Goal: Task Accomplishment & Management: Use online tool/utility

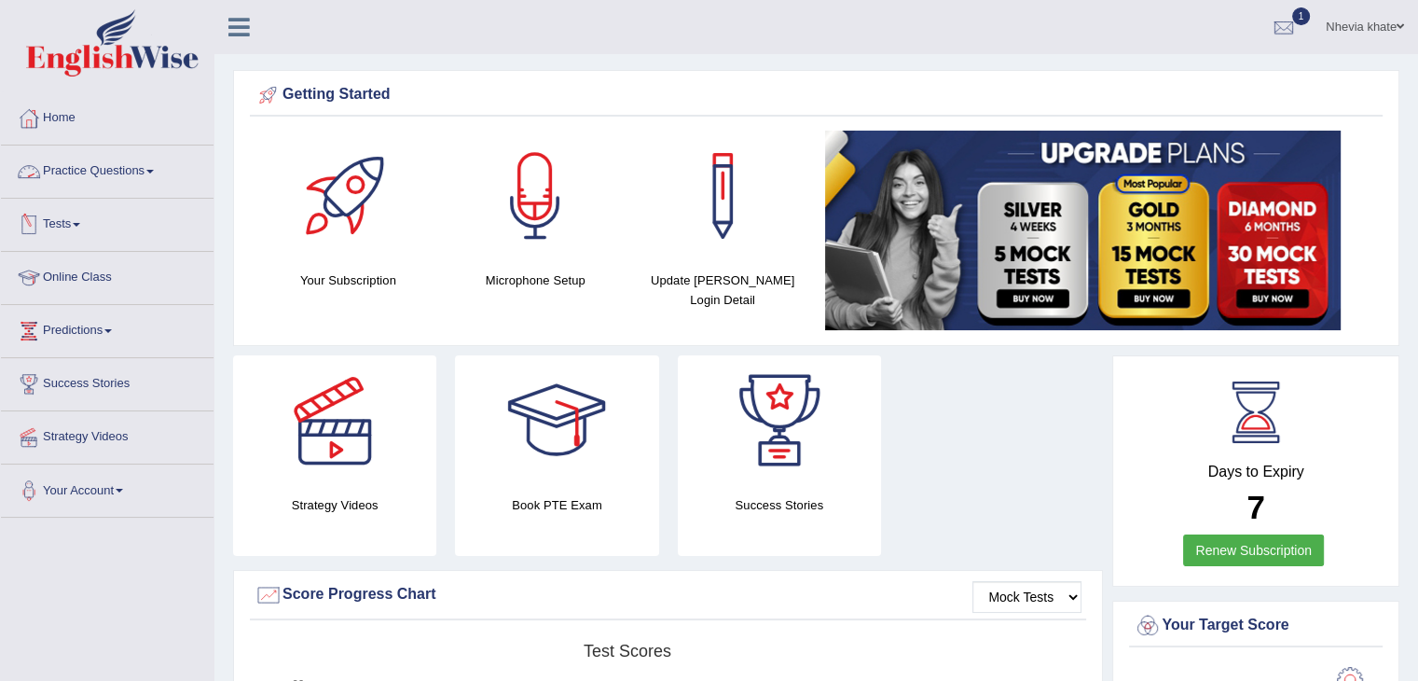
click at [88, 217] on link "Tests" at bounding box center [107, 222] width 213 height 47
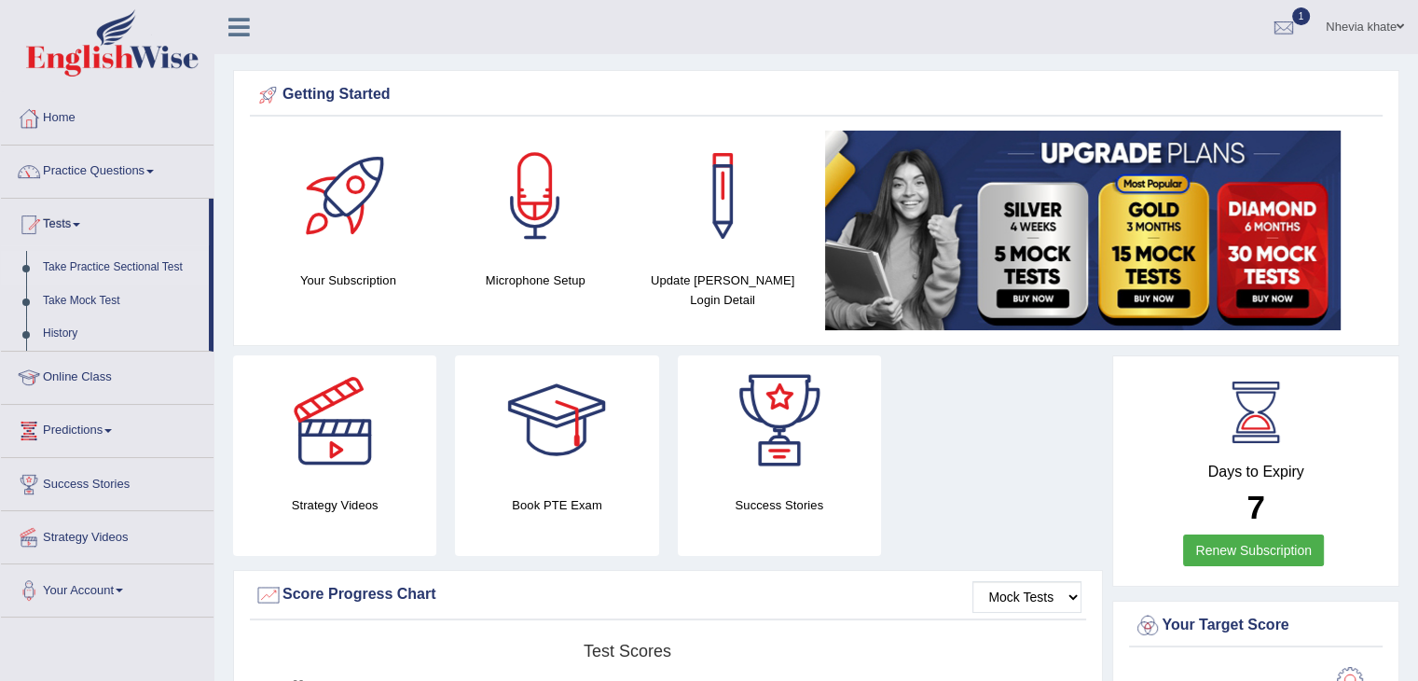
click at [153, 265] on link "Take Practice Sectional Test" at bounding box center [121, 268] width 174 height 34
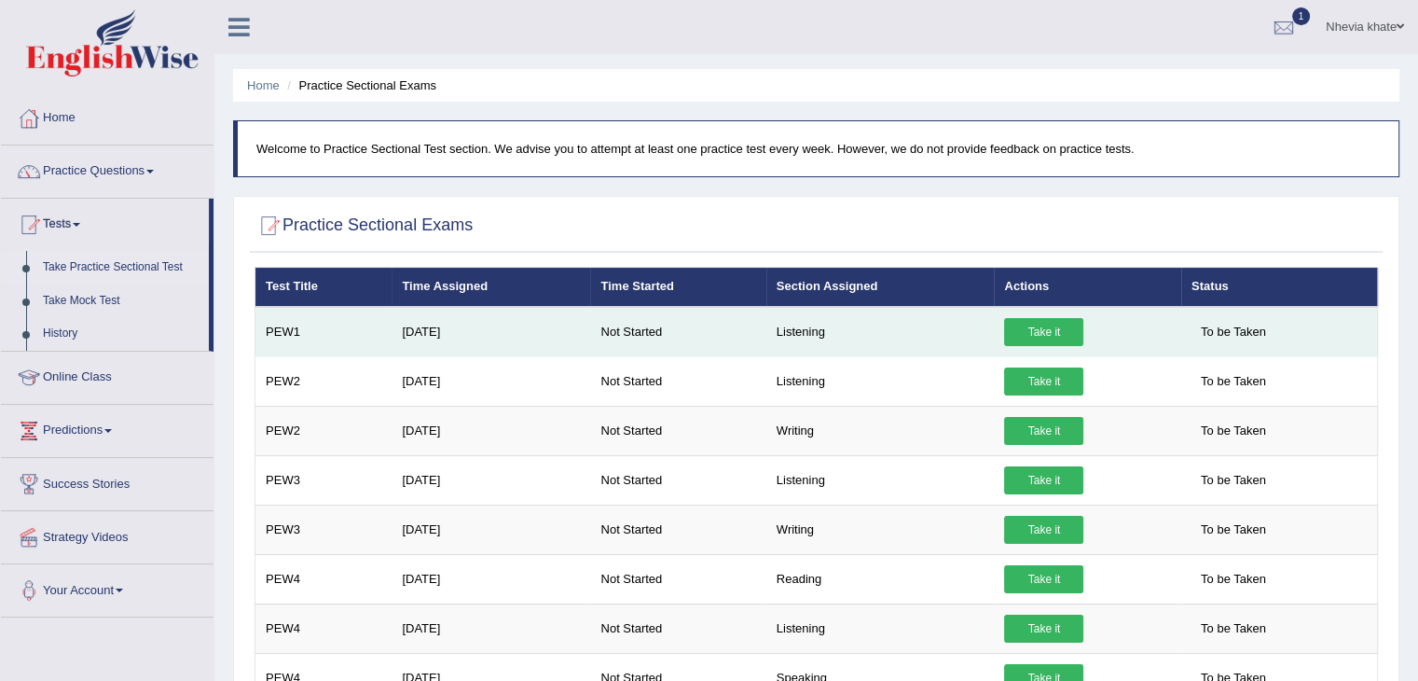
click at [1055, 333] on link "Take it" at bounding box center [1043, 332] width 79 height 28
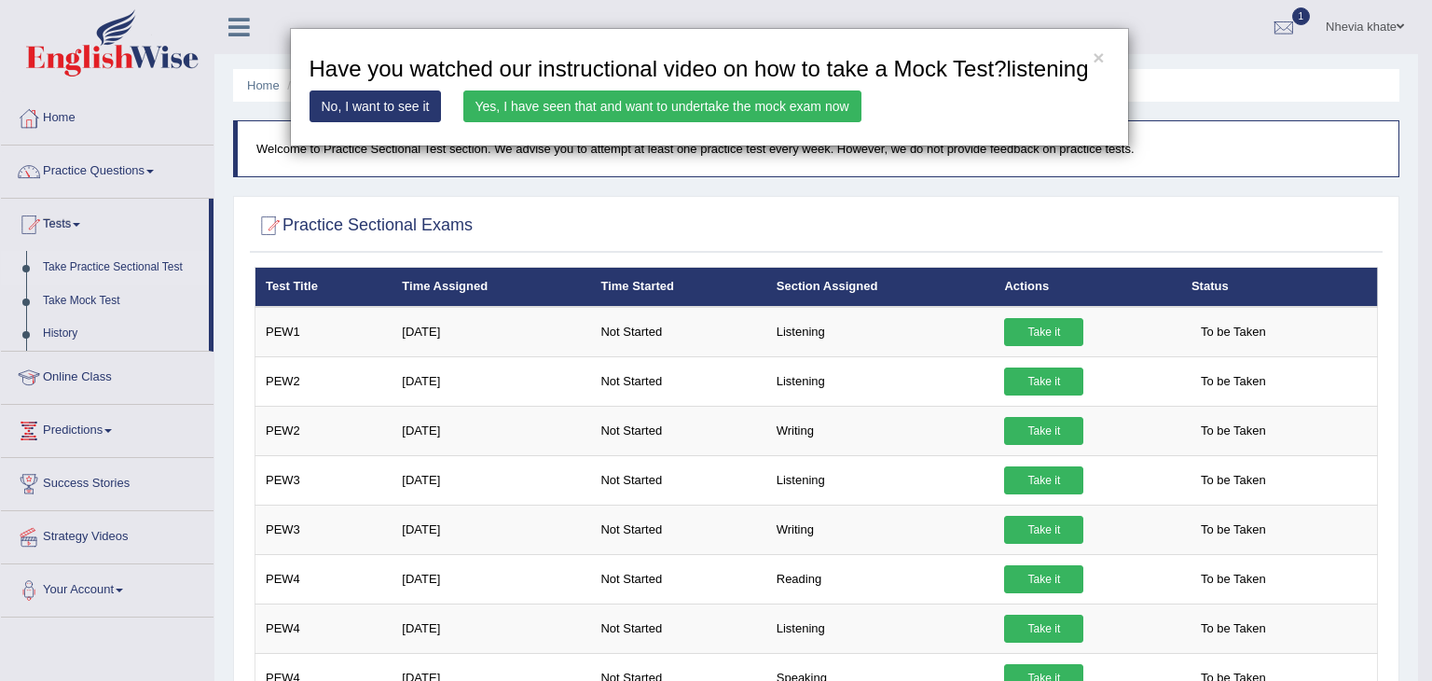
click at [753, 103] on link "Yes, I have seen that and want to undertake the mock exam now" at bounding box center [662, 106] width 398 height 32
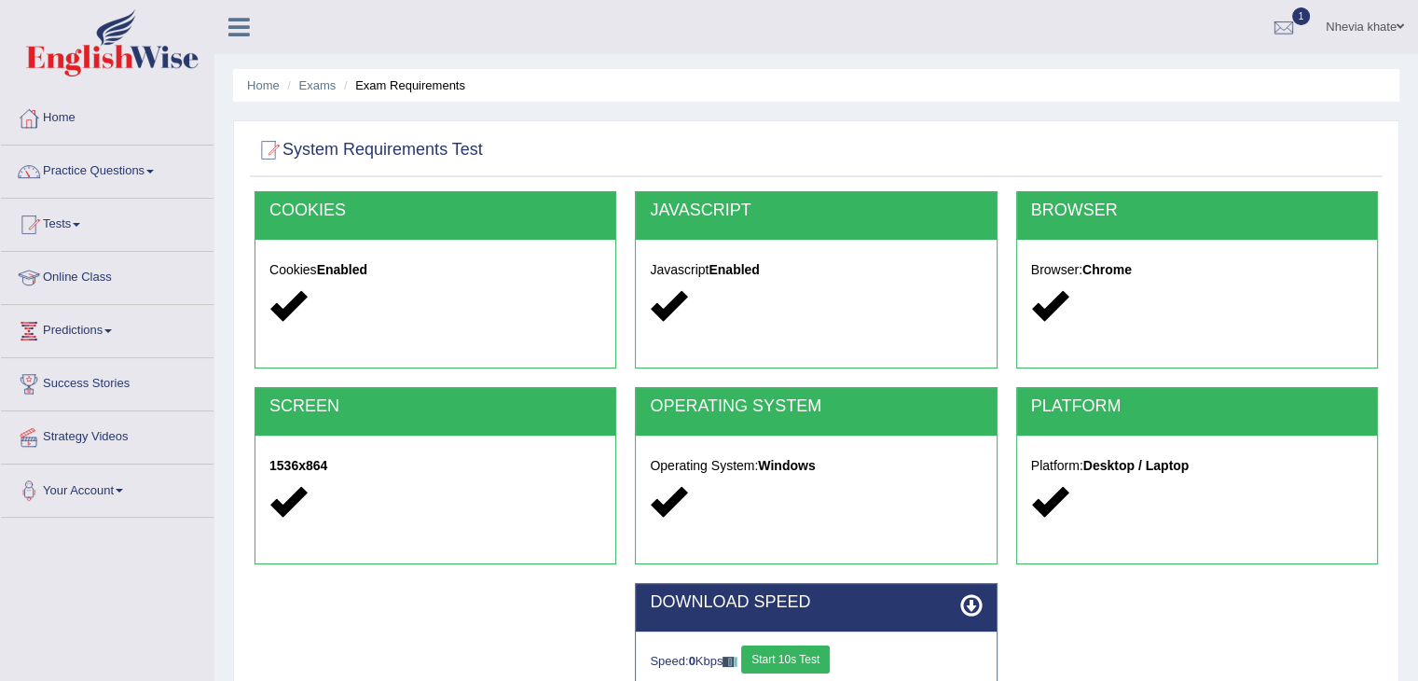
scroll to position [298, 0]
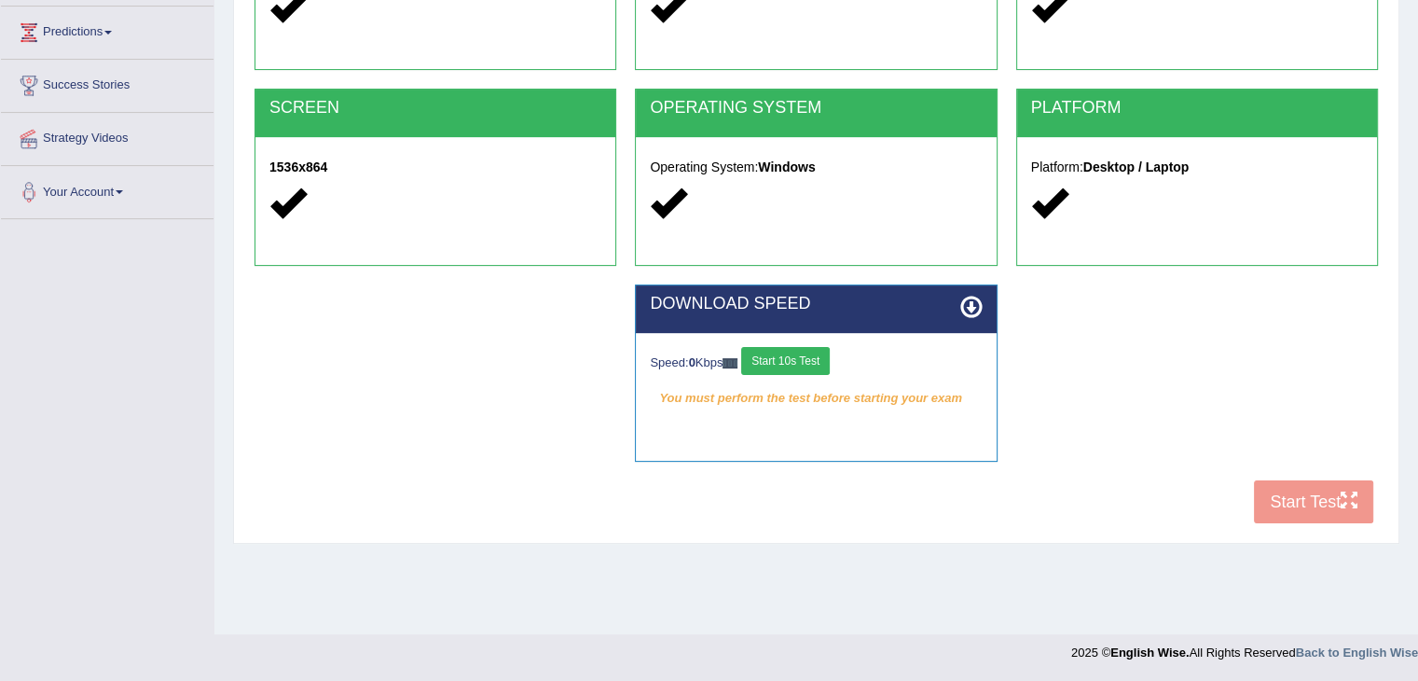
click at [809, 358] on button "Start 10s Test" at bounding box center [785, 361] width 89 height 28
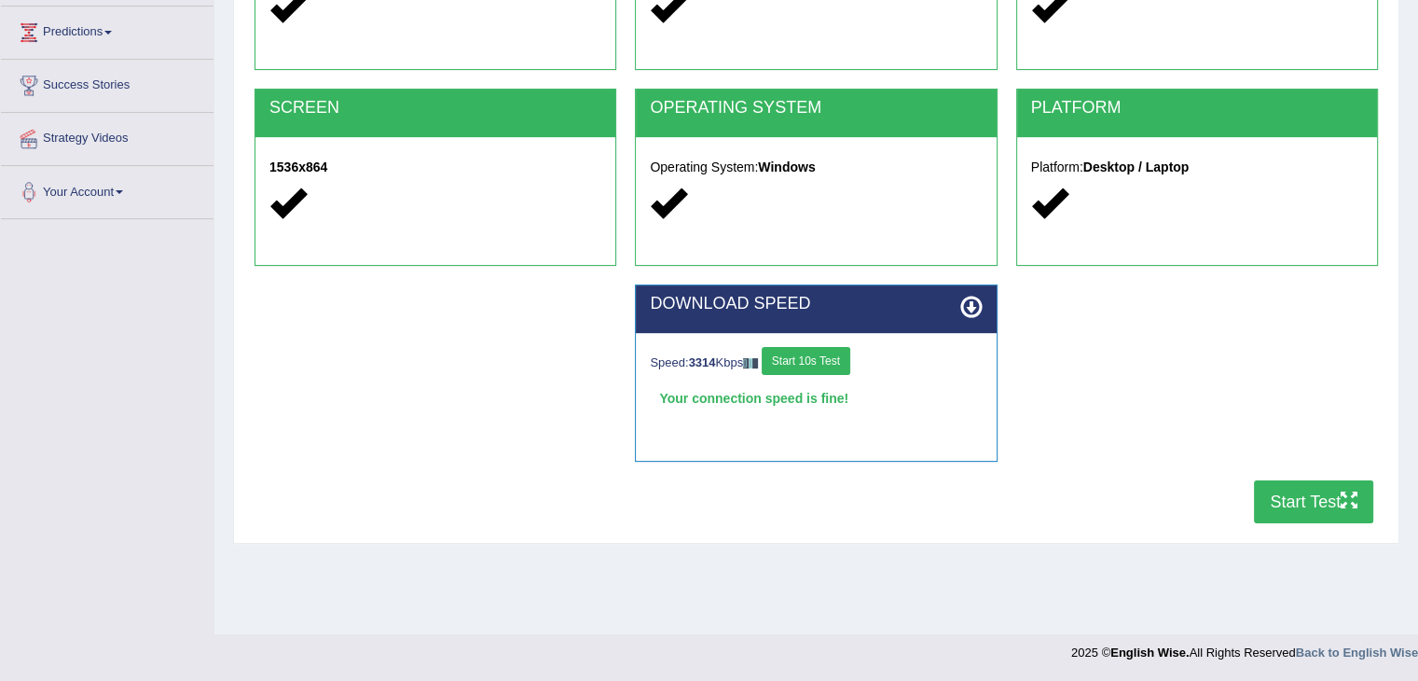
click at [1274, 488] on button "Start Test" at bounding box center [1313, 501] width 119 height 43
click at [1318, 513] on button "Start Test" at bounding box center [1313, 501] width 119 height 43
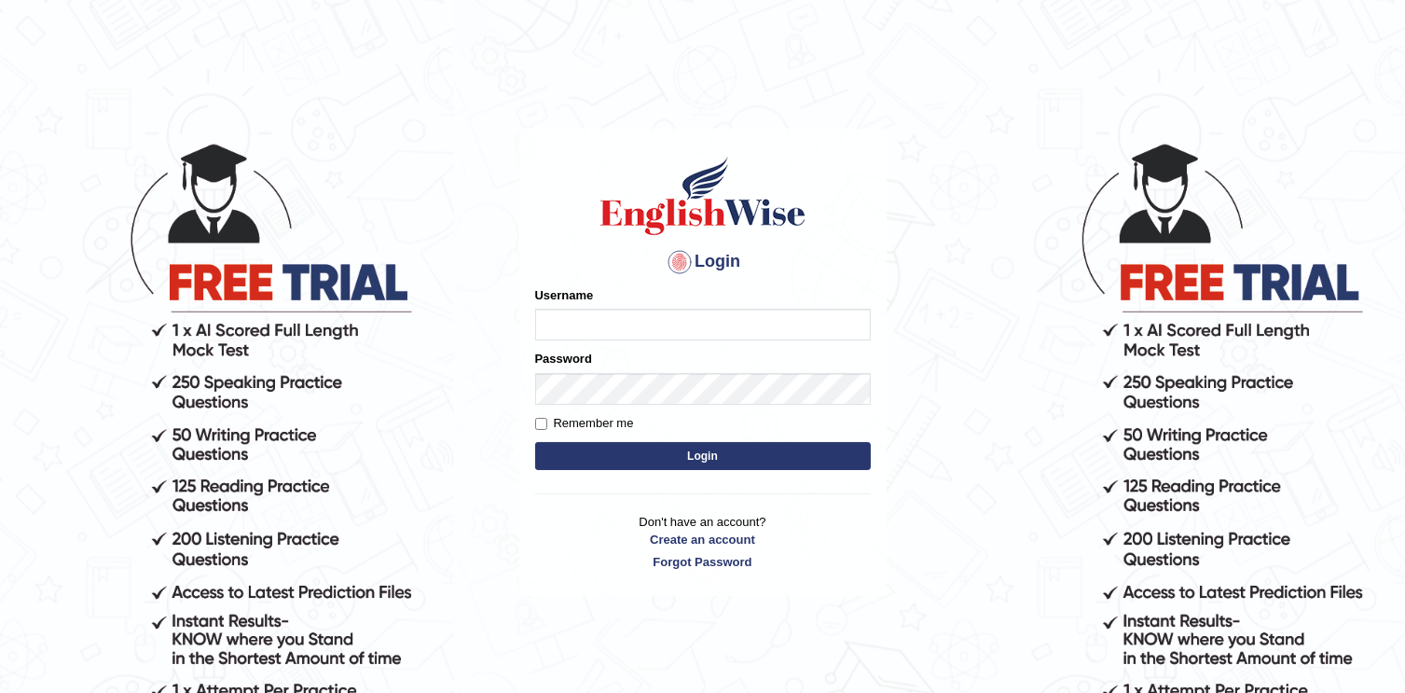
type input "nhevia"
click at [772, 453] on button "Login" at bounding box center [703, 456] width 336 height 28
